Goal: Task Accomplishment & Management: Manage account settings

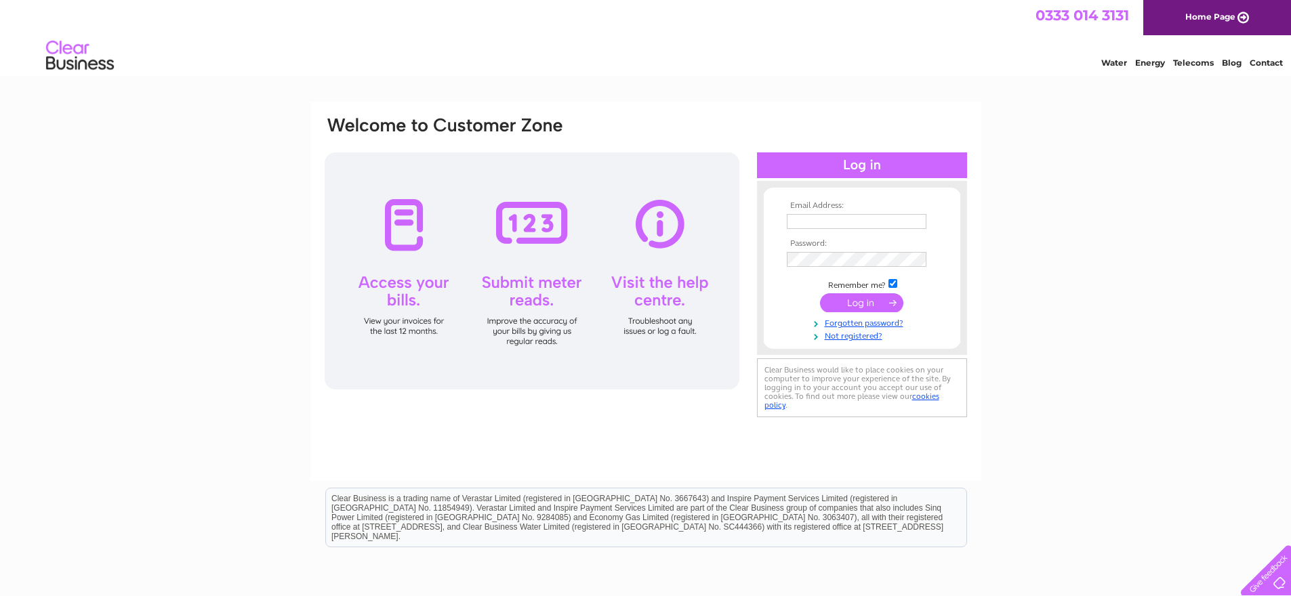
type input "[EMAIL_ADDRESS][DOMAIN_NAME]"
click at [852, 303] on input "submit" at bounding box center [861, 302] width 83 height 19
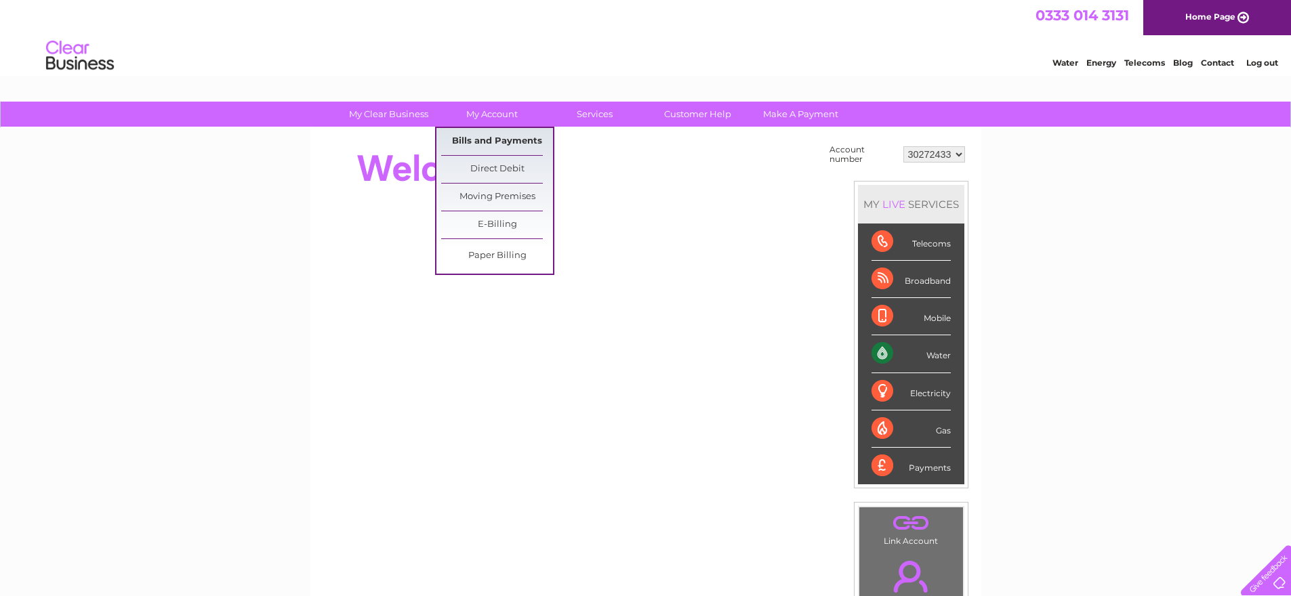
click at [480, 139] on link "Bills and Payments" at bounding box center [497, 141] width 112 height 27
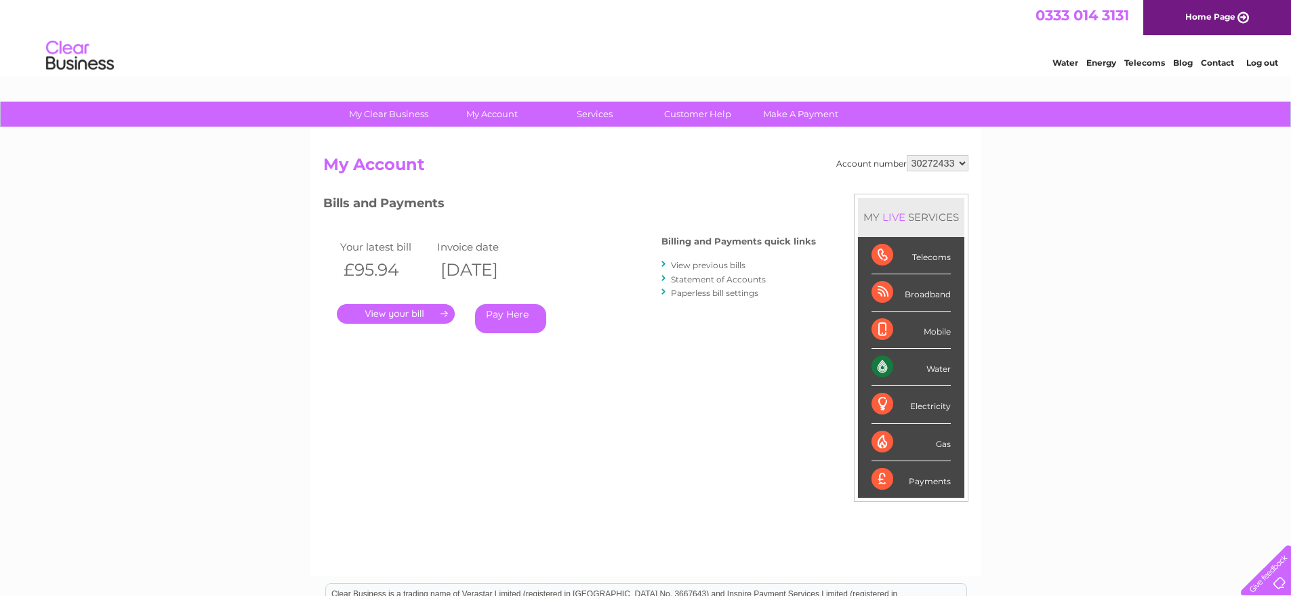
click at [398, 318] on link "." at bounding box center [396, 314] width 118 height 20
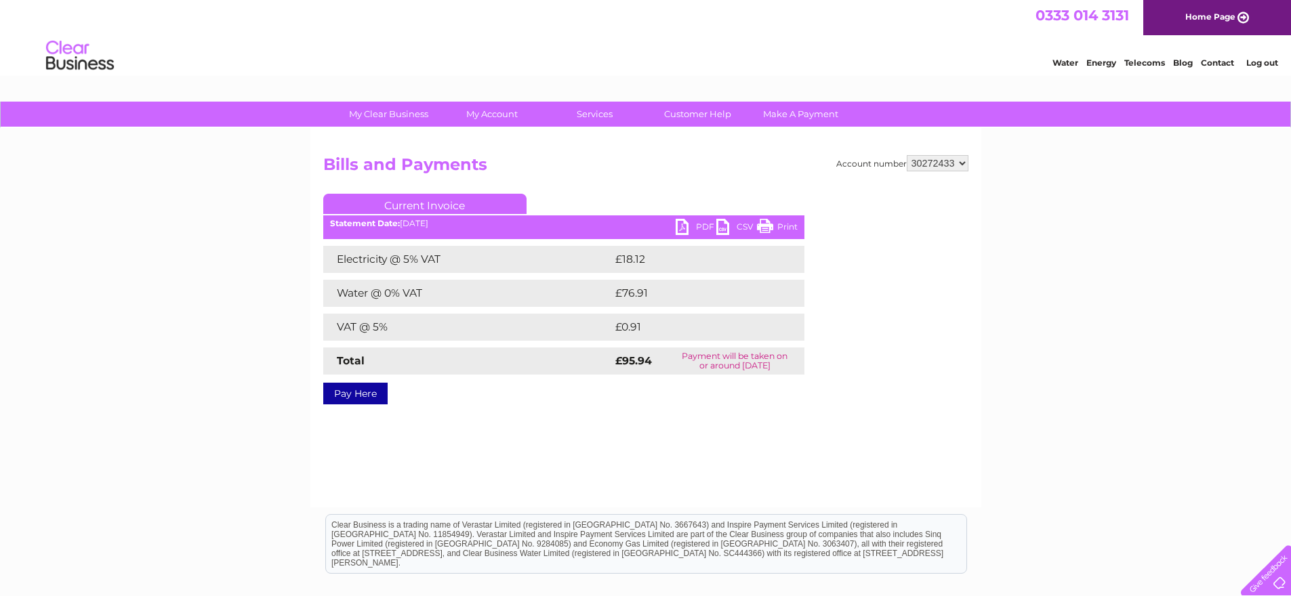
click at [773, 223] on link "Print" at bounding box center [777, 229] width 41 height 20
click at [684, 222] on link "PDF" at bounding box center [695, 229] width 41 height 20
